Goal: Use online tool/utility: Use online tool/utility

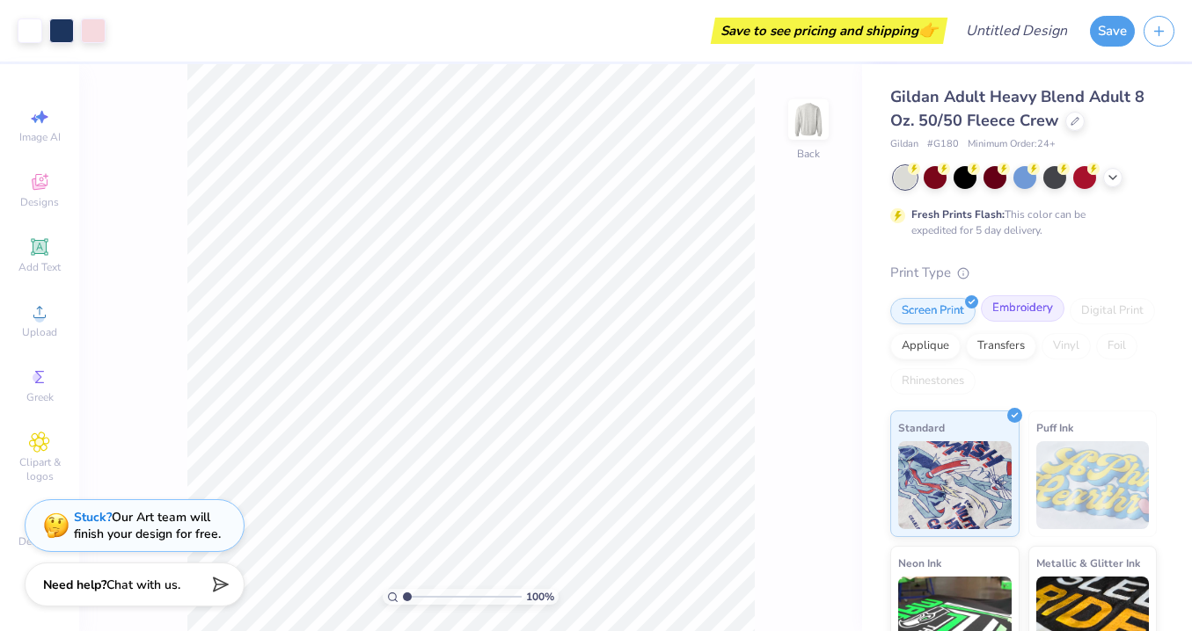
click at [1019, 311] on div "Embroidery" at bounding box center [1023, 309] width 84 height 26
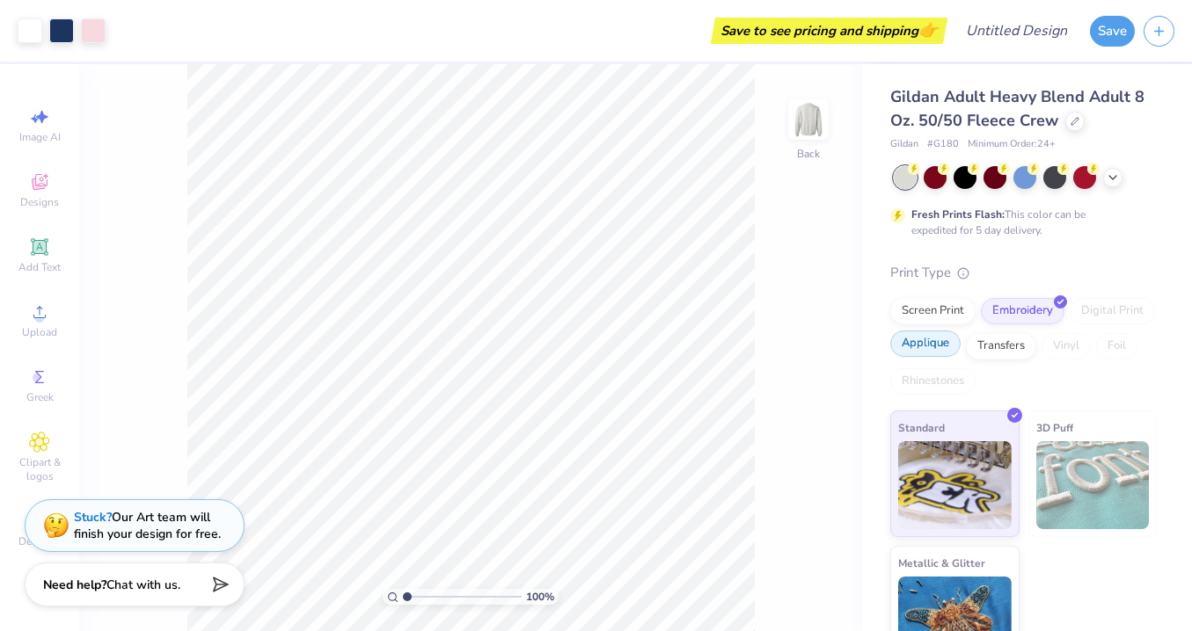
click at [916, 347] on div "Applique" at bounding box center [925, 344] width 70 height 26
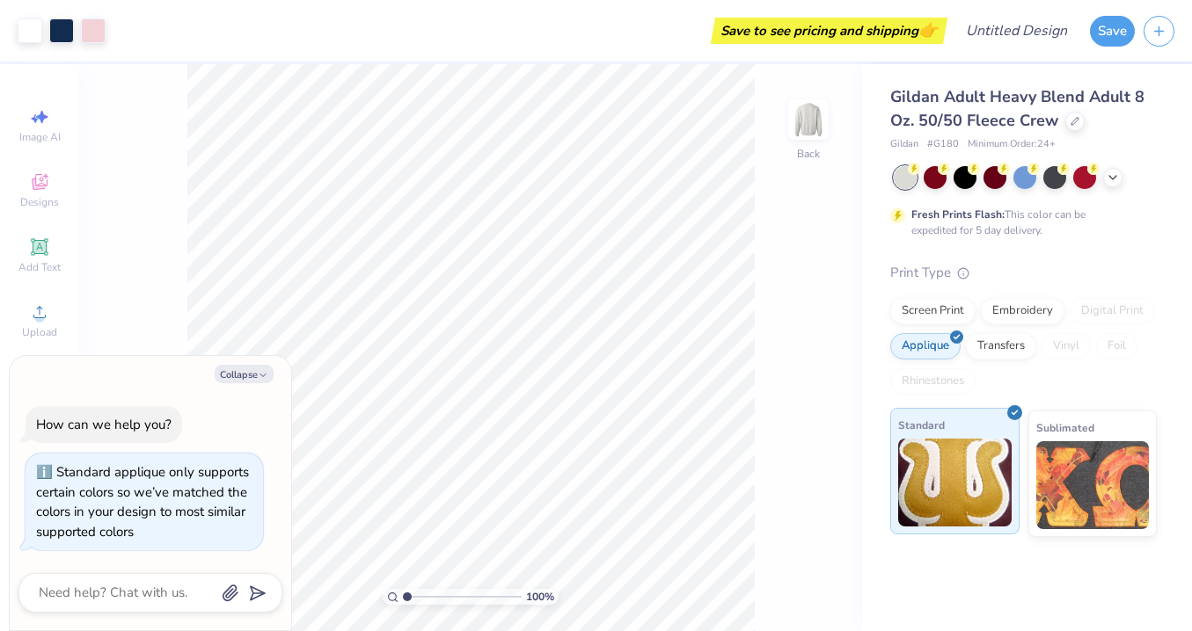
click at [946, 503] on img at bounding box center [954, 483] width 113 height 88
click at [262, 374] on icon "button" at bounding box center [263, 375] width 11 height 11
type textarea "x"
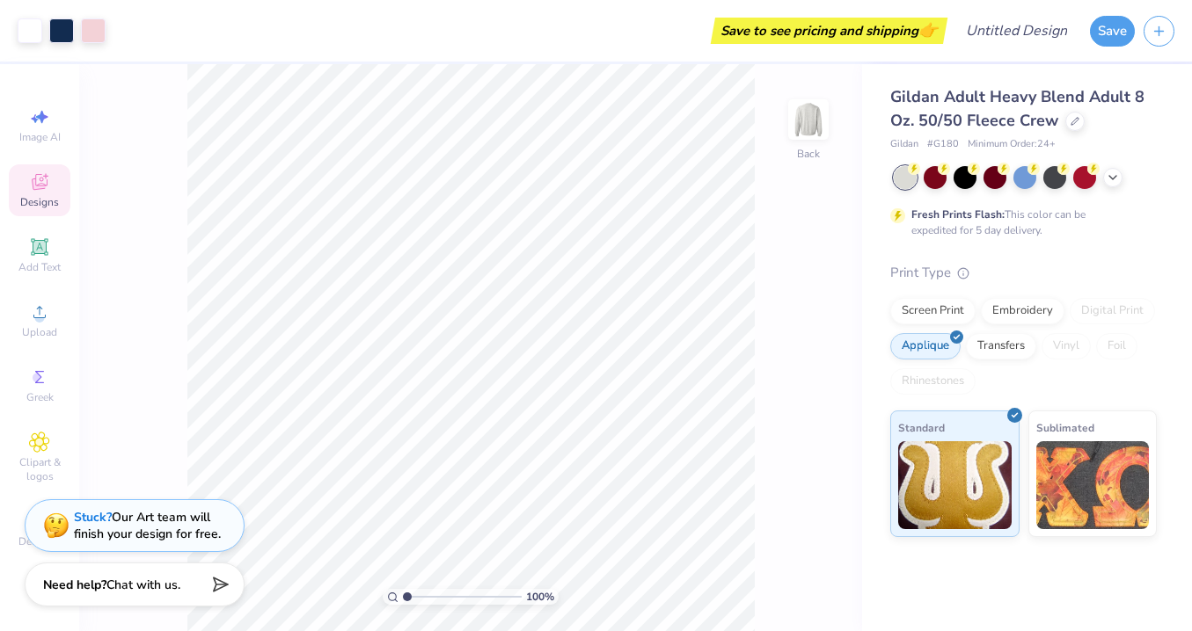
click at [47, 196] on span "Designs" at bounding box center [39, 202] width 39 height 14
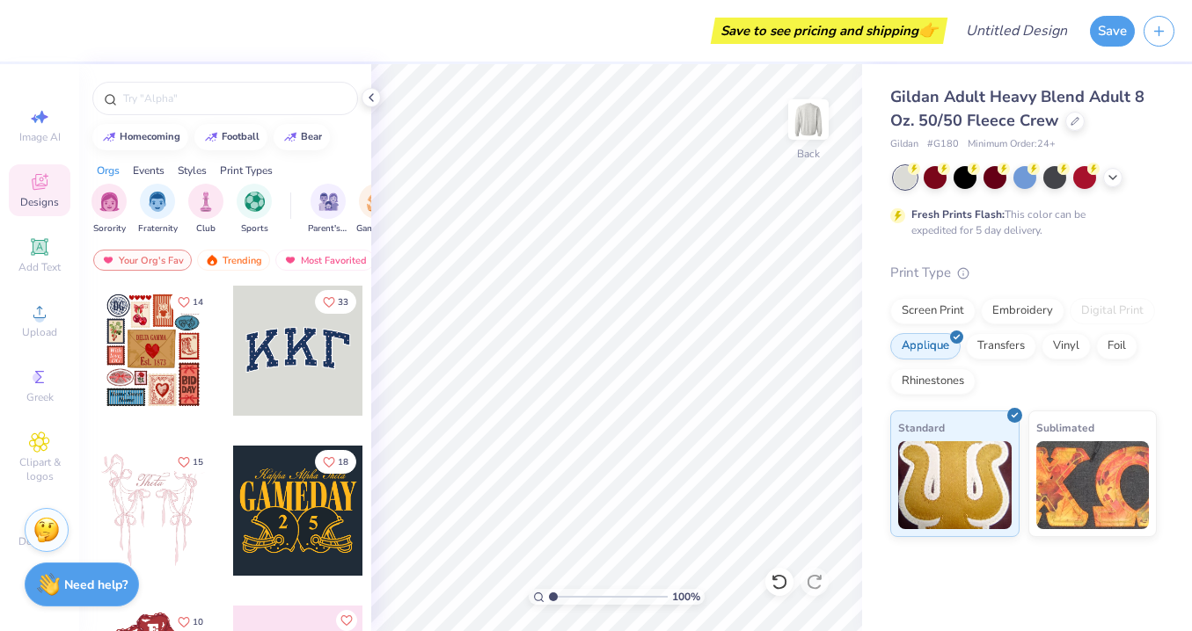
click at [332, 364] on div at bounding box center [298, 351] width 130 height 130
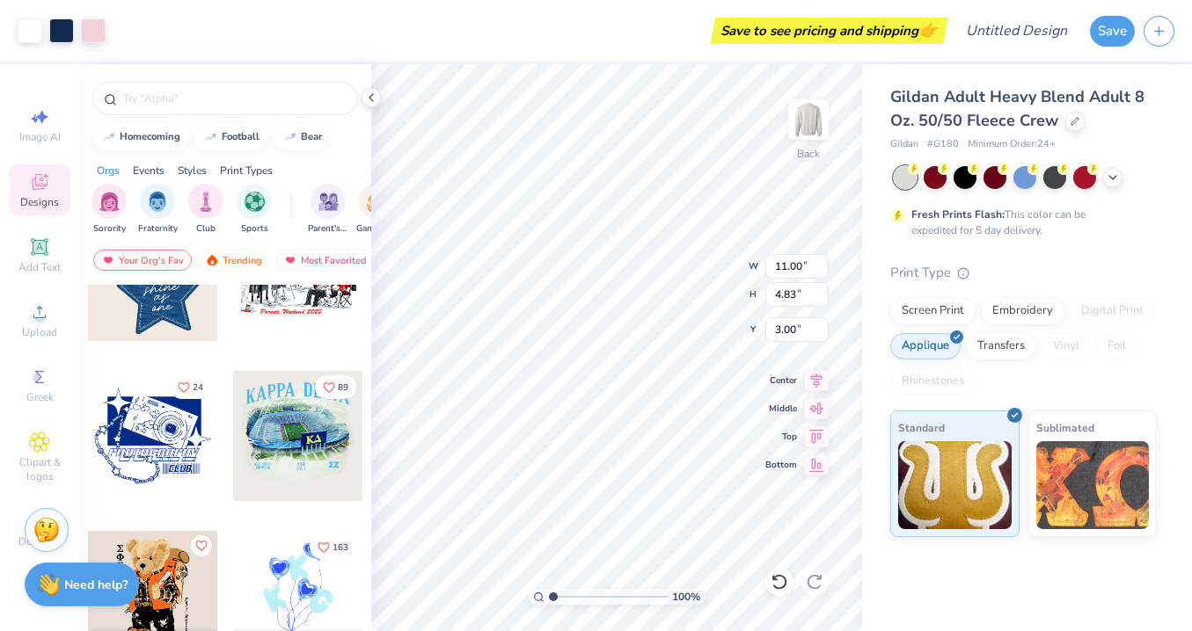
scroll to position [1524, 0]
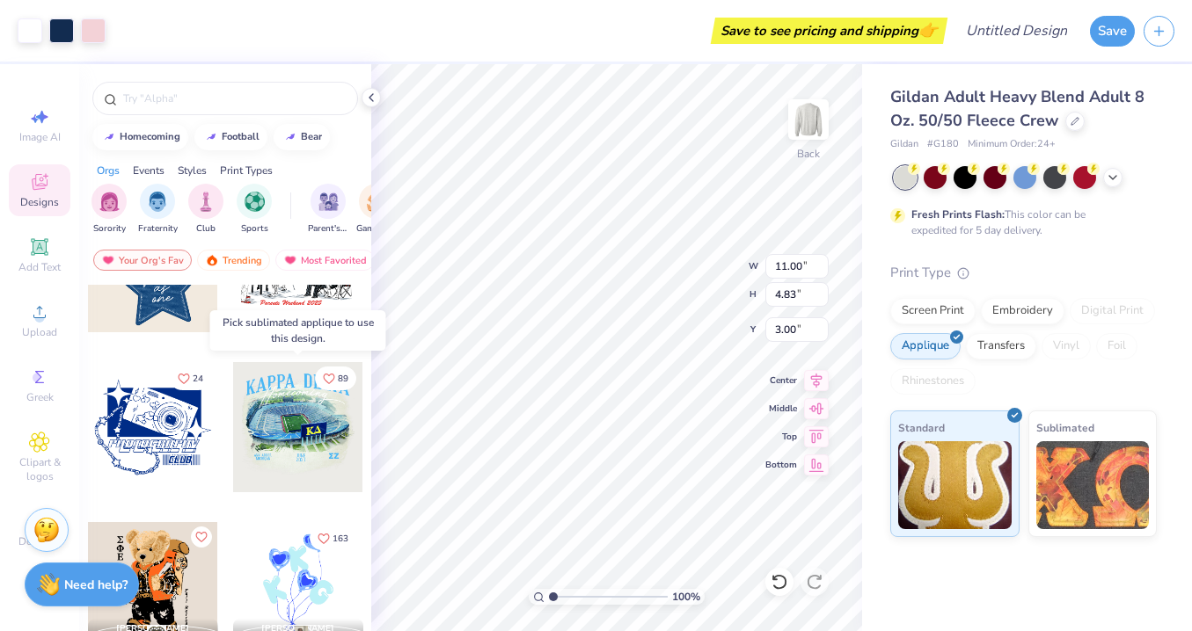
click at [306, 442] on div at bounding box center [298, 427] width 130 height 130
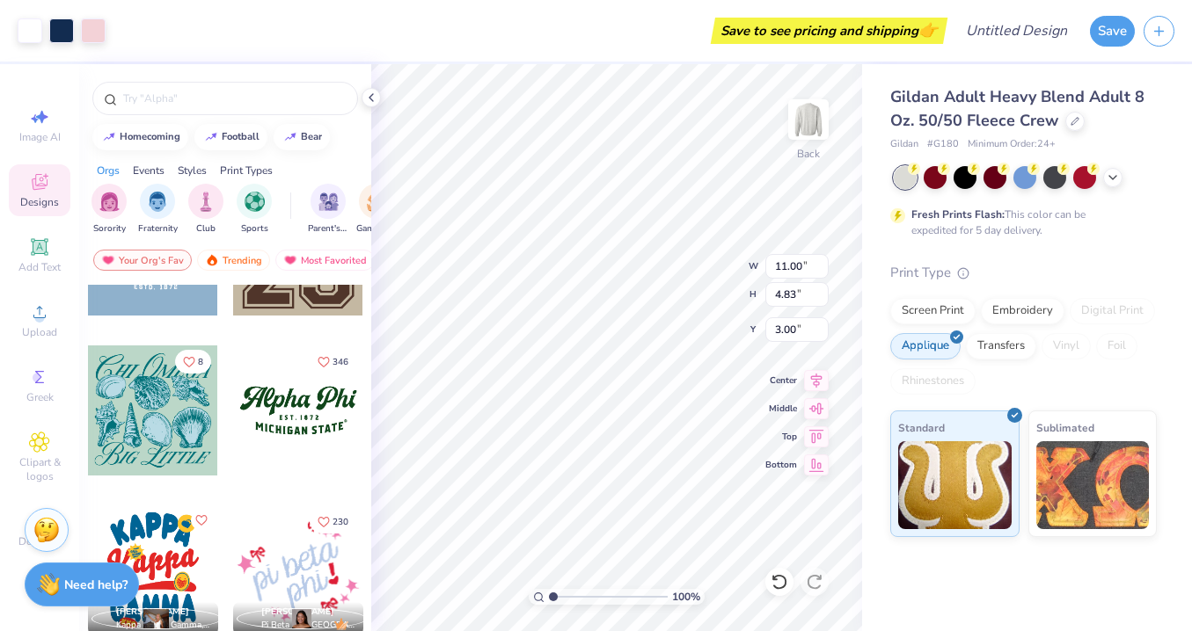
scroll to position [2041, 0]
